Goal: Information Seeking & Learning: Learn about a topic

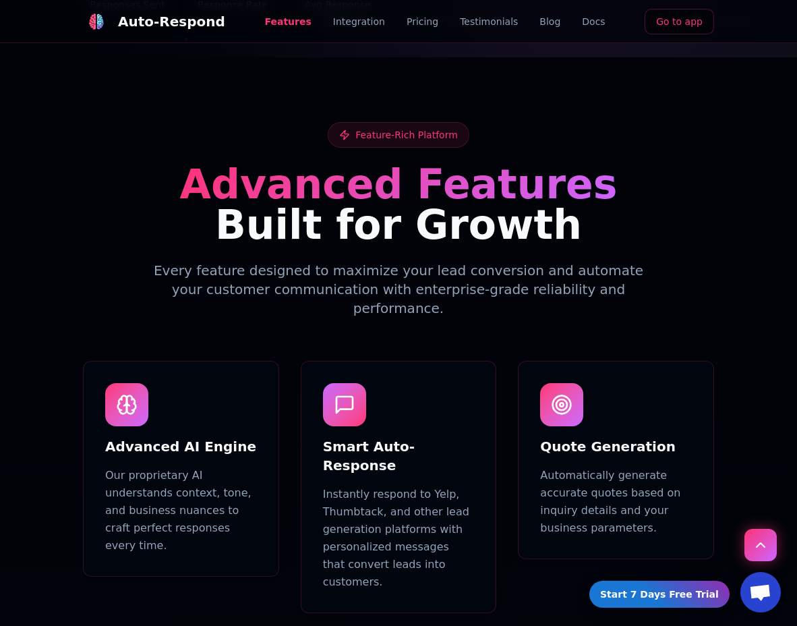
scroll to position [593, 0]
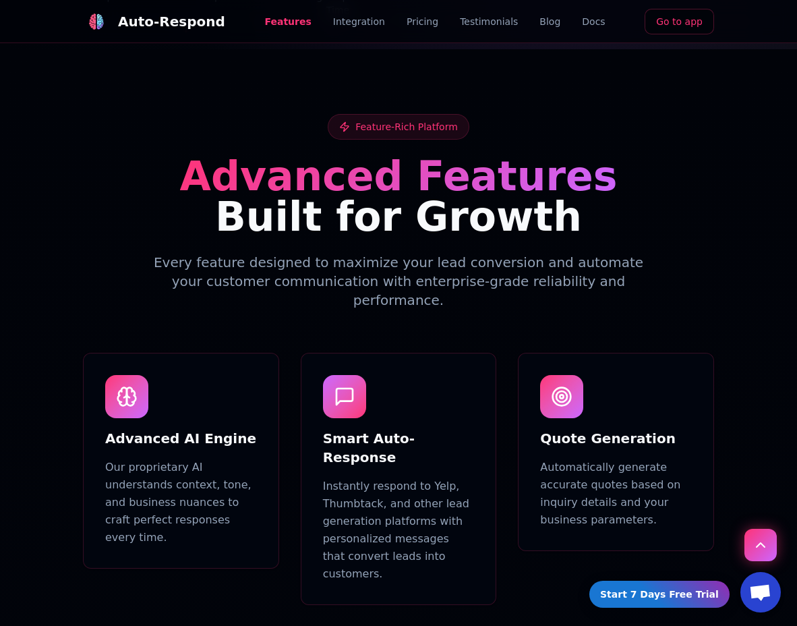
drag, startPoint x: 295, startPoint y: 187, endPoint x: 245, endPoint y: 172, distance: 52.9
click at [285, 193] on span "Built for Growth" at bounding box center [398, 216] width 367 height 47
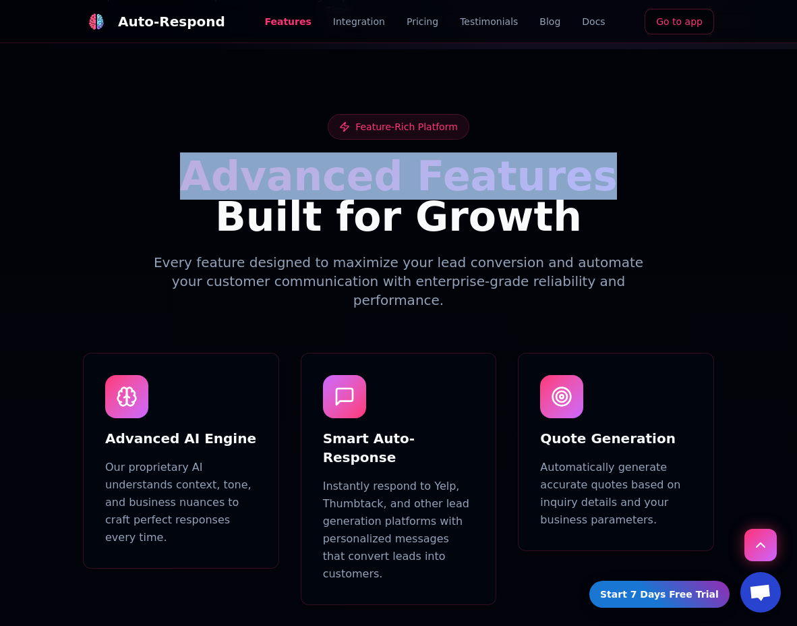
drag, startPoint x: 435, startPoint y: 167, endPoint x: 586, endPoint y: 164, distance: 151.1
click at [586, 164] on h2 "Advanced Features Built for Growth" at bounding box center [398, 196] width 631 height 81
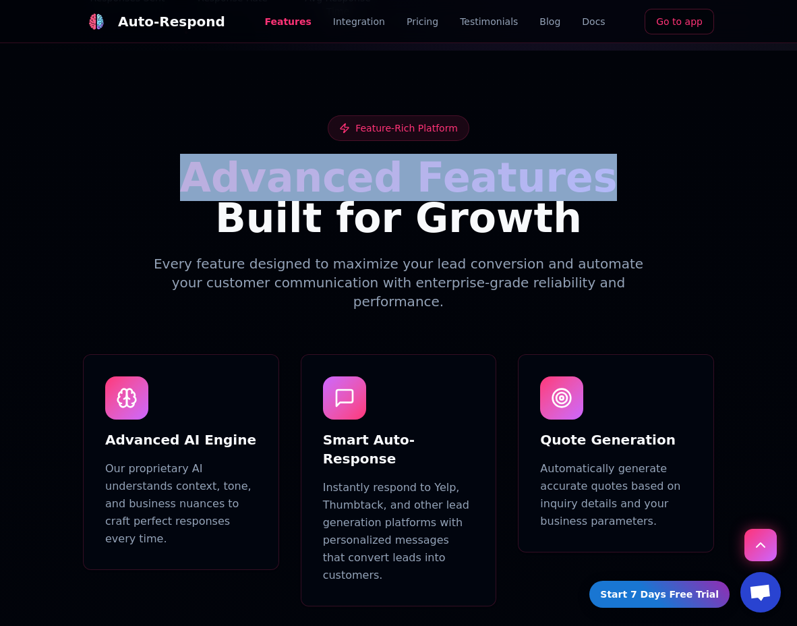
copy span "Advanced Features"
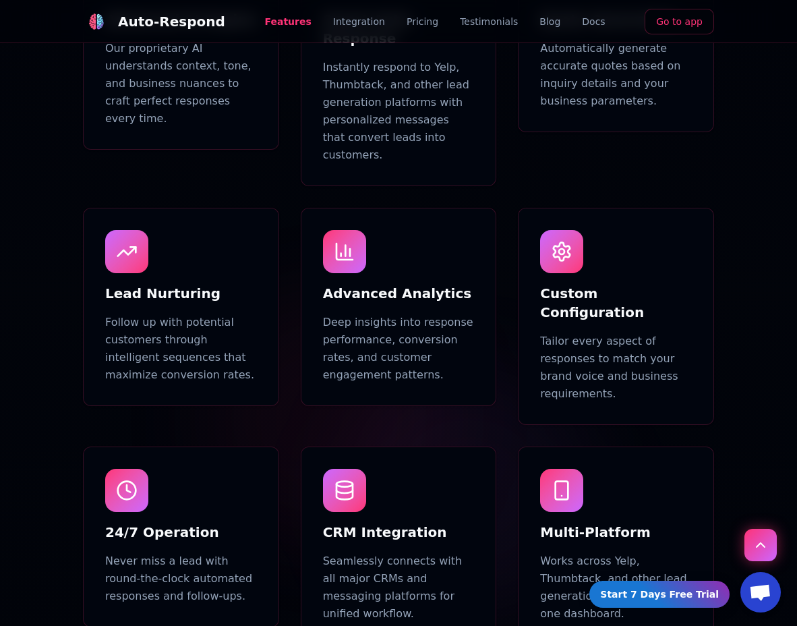
scroll to position [1178, 0]
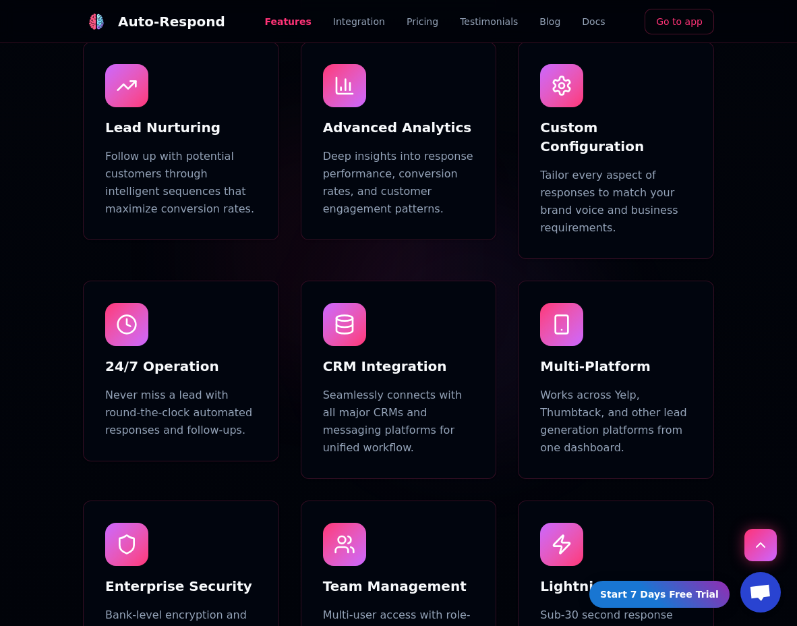
click at [549, 386] on p "Works across Yelp, Thumbtack, and other lead generation platforms from one dash…" at bounding box center [616, 421] width 152 height 70
drag, startPoint x: 616, startPoint y: 317, endPoint x: 634, endPoint y: 312, distance: 18.2
click at [634, 386] on p "Works across Yelp, Thumbtack, and other lead generation platforms from one dash…" at bounding box center [616, 421] width 152 height 70
copy p "Works across Yelp,"
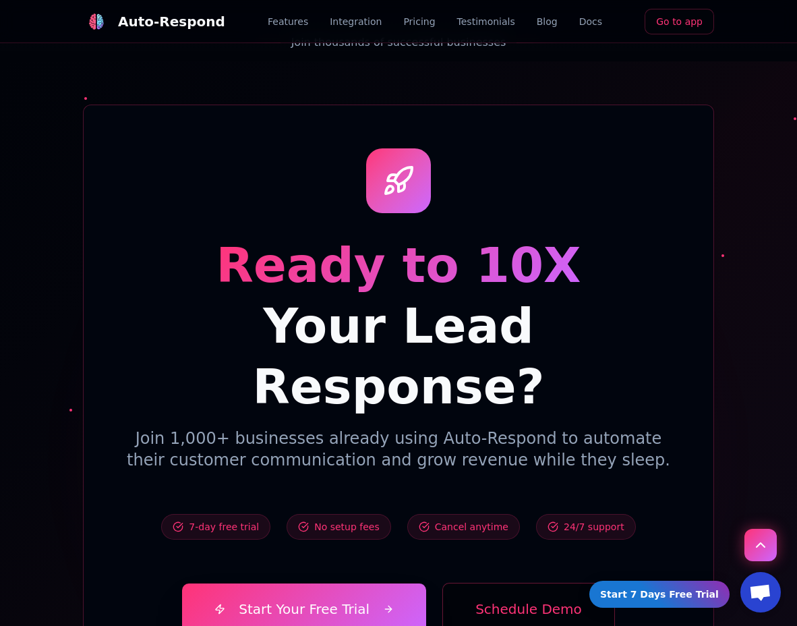
scroll to position [4668, 0]
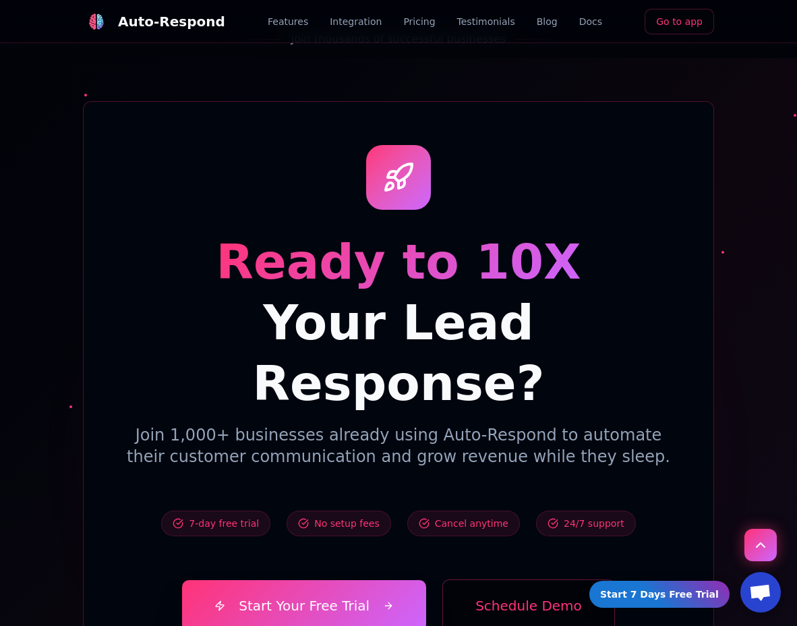
drag, startPoint x: 178, startPoint y: 208, endPoint x: 172, endPoint y: 211, distance: 6.9
click at [175, 424] on p "Join 1,000+ businesses already using Auto-Respond to automate their customer co…" at bounding box center [399, 445] width 544 height 43
drag, startPoint x: 153, startPoint y: 209, endPoint x: 378, endPoint y: 250, distance: 229.0
click at [320, 424] on p "Join 1,000+ businesses already using Auto-Respond to automate their customer co…" at bounding box center [399, 445] width 544 height 43
copy p "Join 1,000+ businesses"
